Goal: Register for event/course

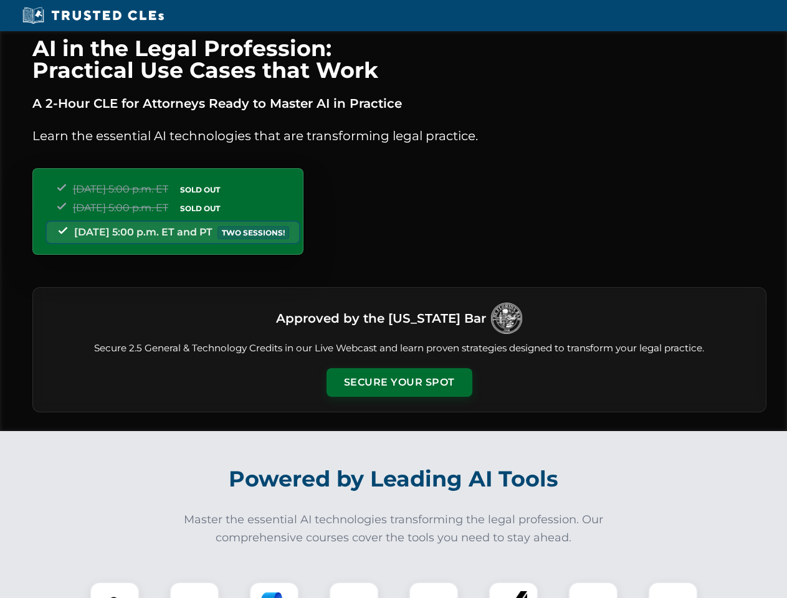
click at [399, 382] on button "Secure Your Spot" at bounding box center [399, 382] width 146 height 29
click at [115, 590] on img at bounding box center [115, 607] width 36 height 36
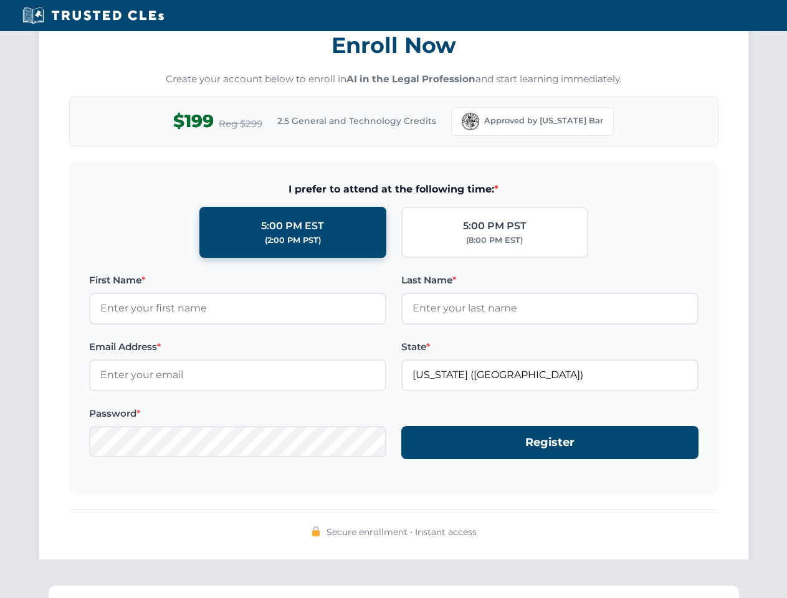
scroll to position [1223, 0]
